Goal: Information Seeking & Learning: Learn about a topic

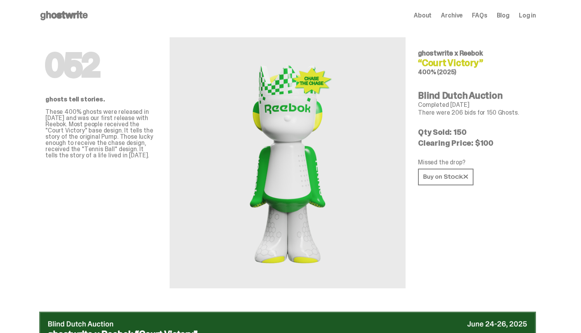
click at [70, 15] on use at bounding box center [63, 15] width 47 height 9
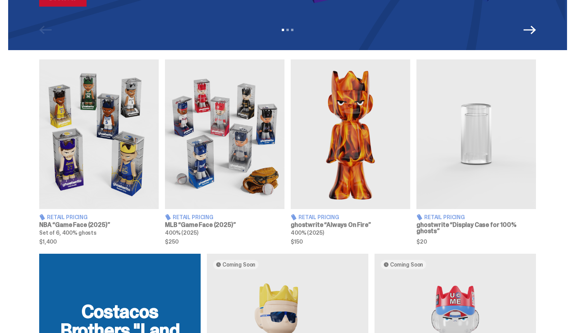
scroll to position [232, 0]
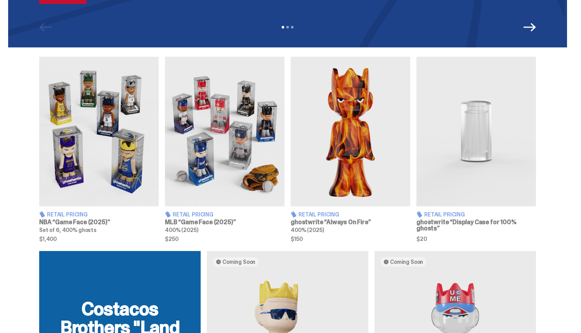
click at [347, 159] on img at bounding box center [351, 132] width 120 height 150
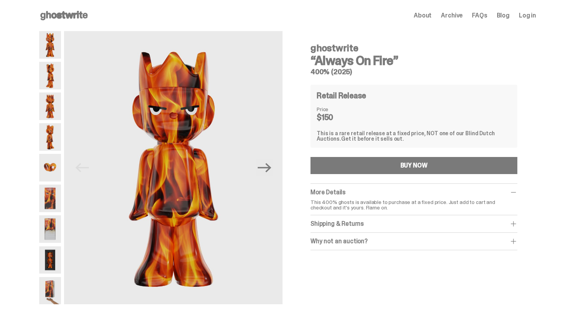
click at [50, 167] on img at bounding box center [50, 168] width 22 height 28
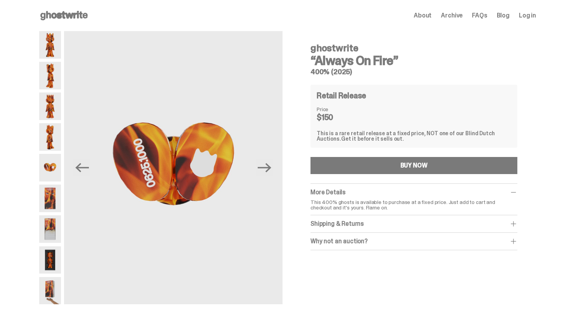
click at [56, 190] on img at bounding box center [50, 198] width 22 height 28
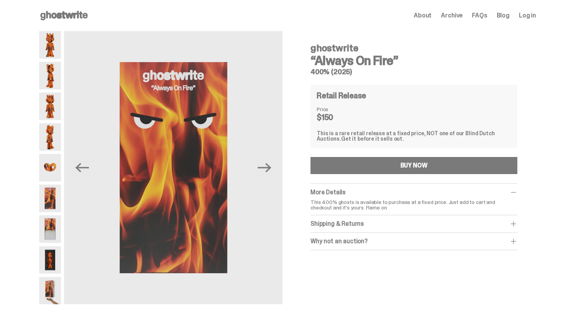
click at [56, 216] on img at bounding box center [50, 229] width 22 height 28
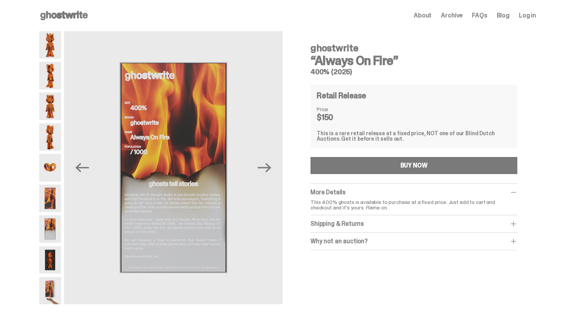
click at [52, 117] on img at bounding box center [50, 106] width 22 height 28
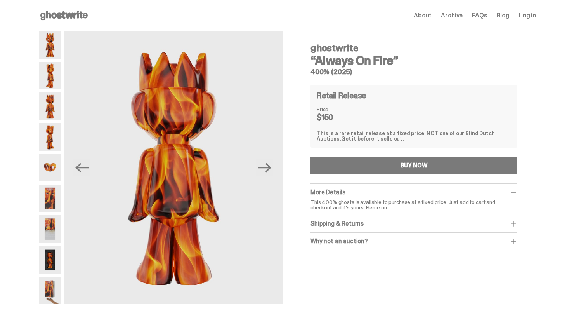
click at [63, 3] on div "Open main menu Home About Archive FAQs Blog Log in About Archive FAQs Blog Log …" at bounding box center [287, 15] width 497 height 31
click at [63, 6] on div "Open main menu Home About Archive FAQs Blog Log in About Archive FAQs Blog Log …" at bounding box center [287, 15] width 497 height 31
click at [64, 15] on use at bounding box center [63, 15] width 47 height 9
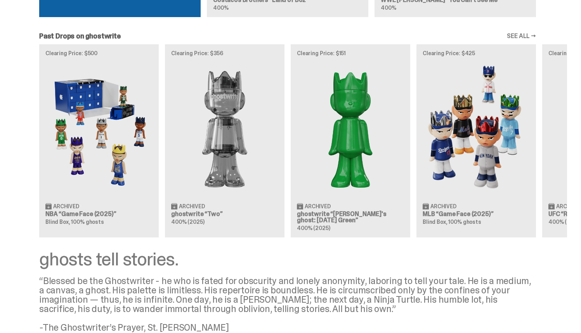
scroll to position [666, 0]
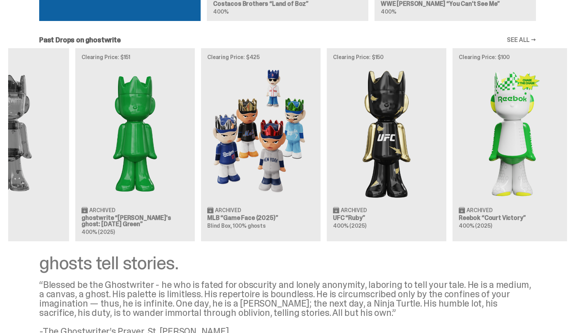
click at [327, 111] on article "Clearing Price: $150 Archived UFC “Ruby” 400% (2025)" at bounding box center [387, 144] width 120 height 193
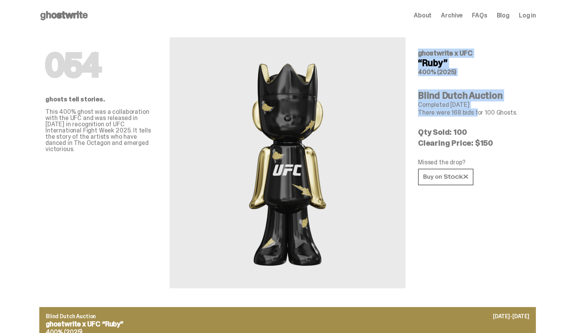
click at [328, 114] on div "054 ghosts tell stories. This 400% ghost was a collaboration with the UFC and w…" at bounding box center [287, 169] width 497 height 276
click at [274, 141] on img at bounding box center [288, 163] width 92 height 214
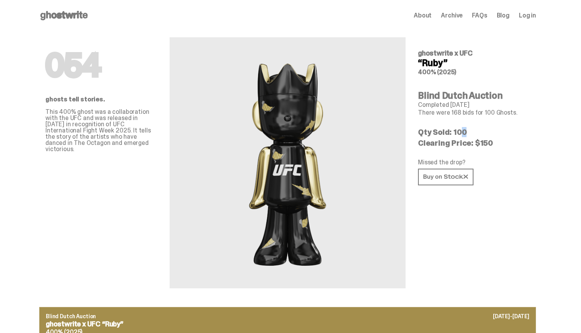
click at [454, 128] on p "Qty Sold: 100" at bounding box center [474, 132] width 112 height 8
click at [466, 128] on p "Qty Sold: 100" at bounding box center [474, 132] width 112 height 8
click at [494, 142] on p "Clearing Price: $150" at bounding box center [474, 143] width 112 height 8
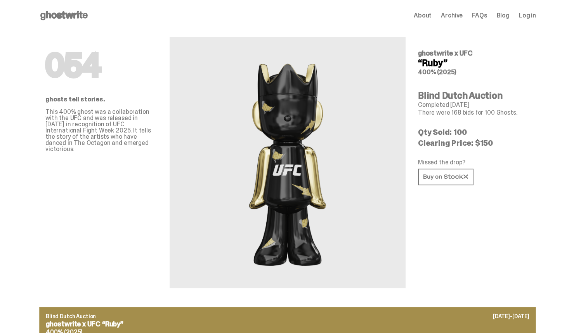
click at [488, 145] on p "Clearing Price: $150" at bounding box center [474, 143] width 112 height 8
click at [445, 181] on link at bounding box center [446, 177] width 56 height 17
